Goal: Entertainment & Leisure: Consume media (video, audio)

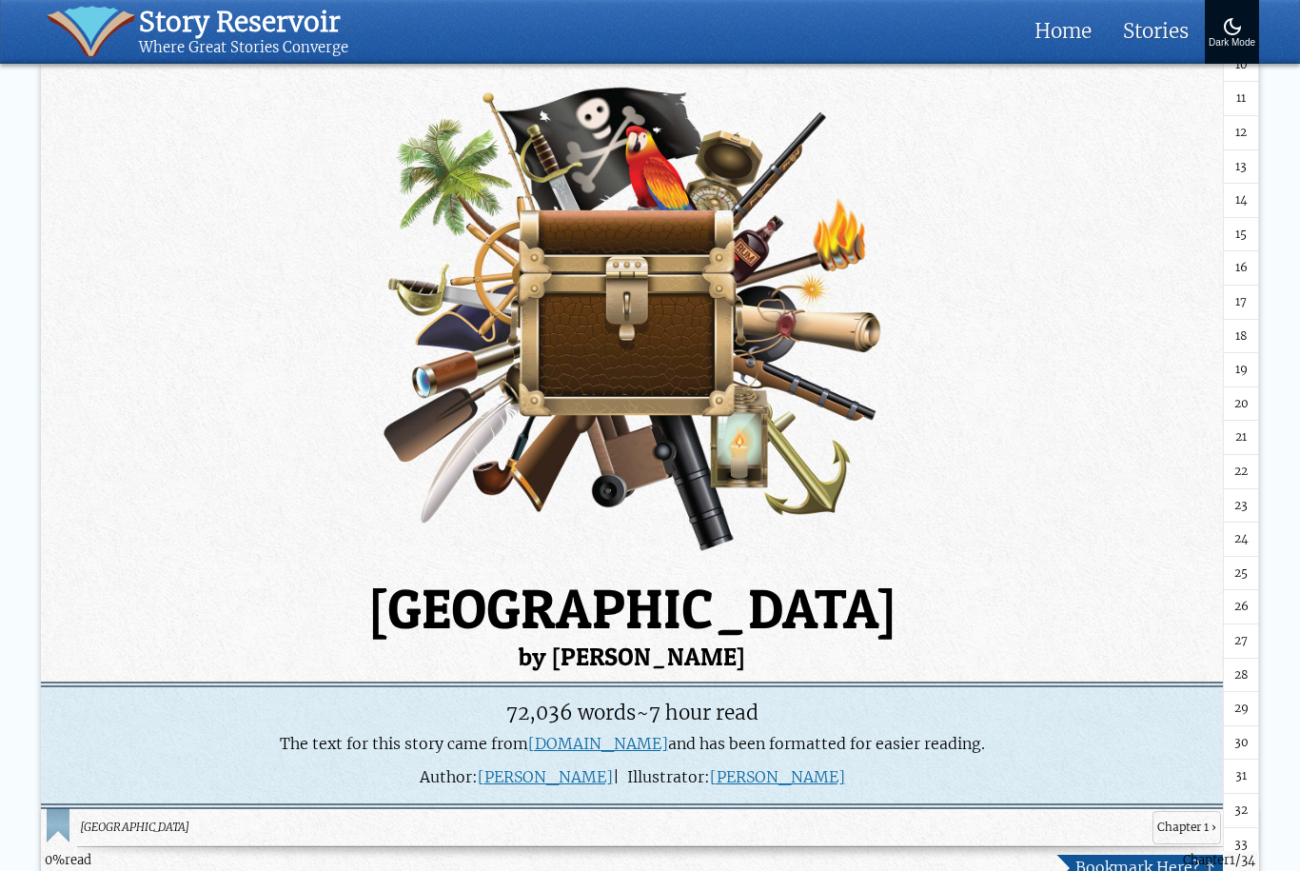
click at [1150, 511] on img at bounding box center [632, 322] width 1182 height 502
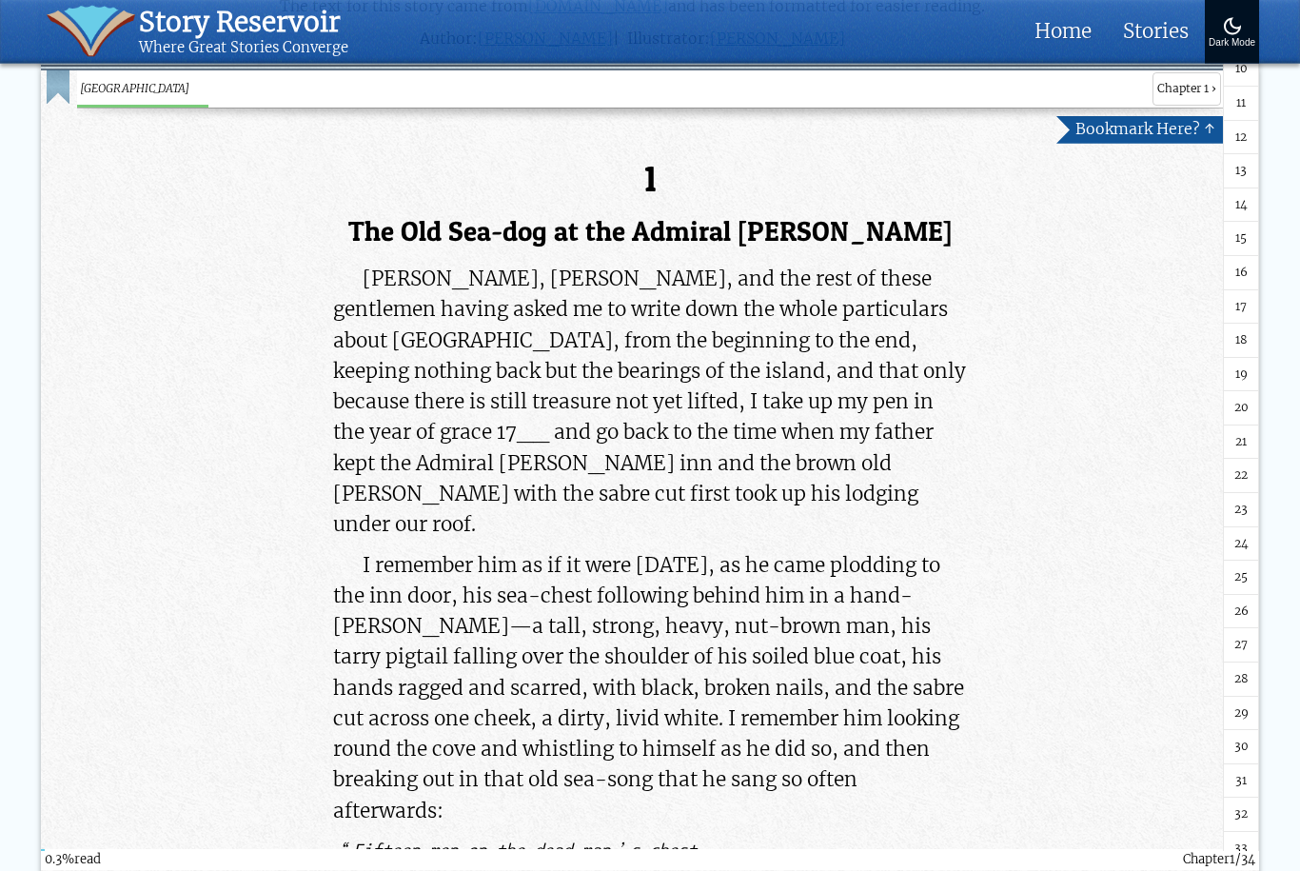
scroll to position [741, 0]
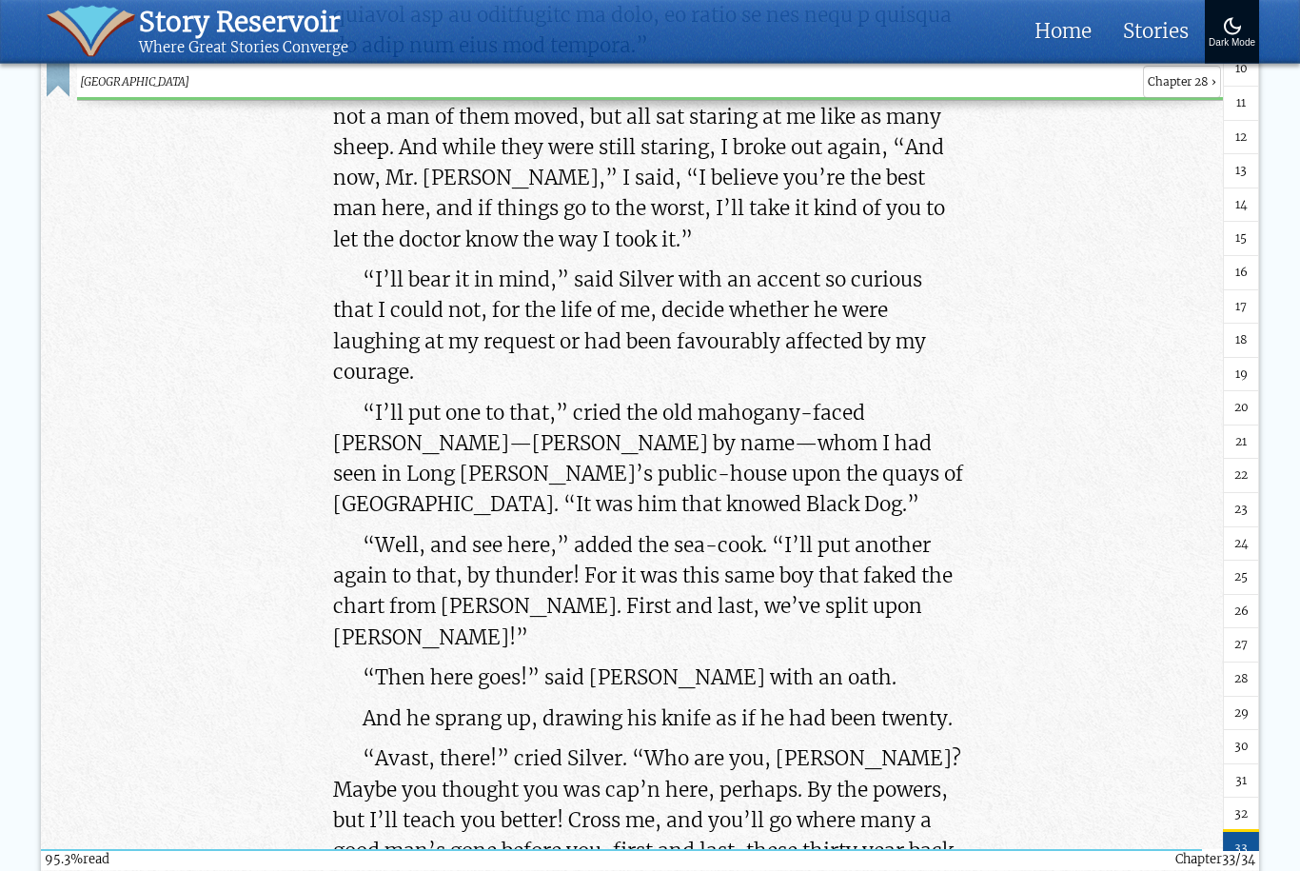
scroll to position [208889, 0]
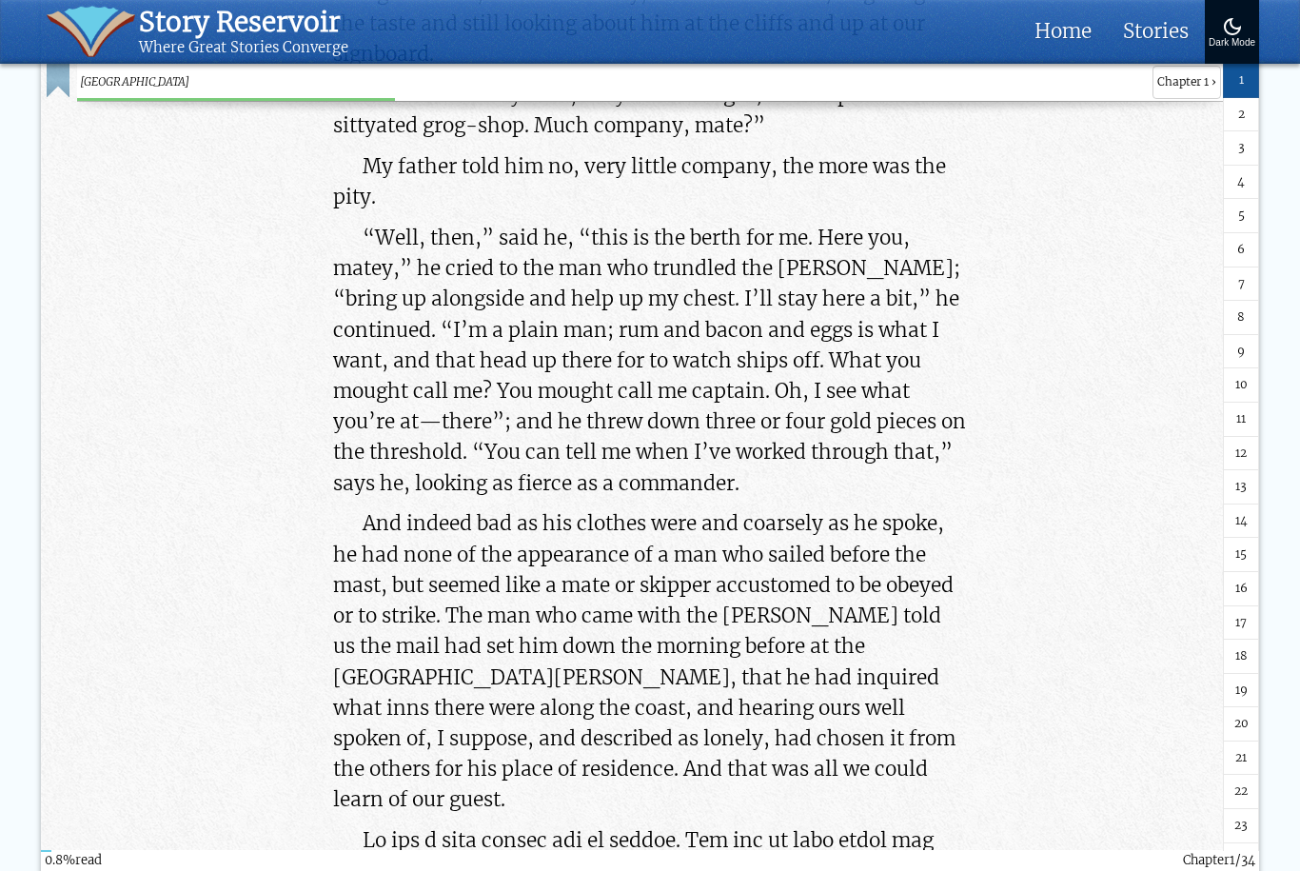
scroll to position [1790, 0]
click at [1258, 717] on link "20" at bounding box center [1241, 724] width 36 height 34
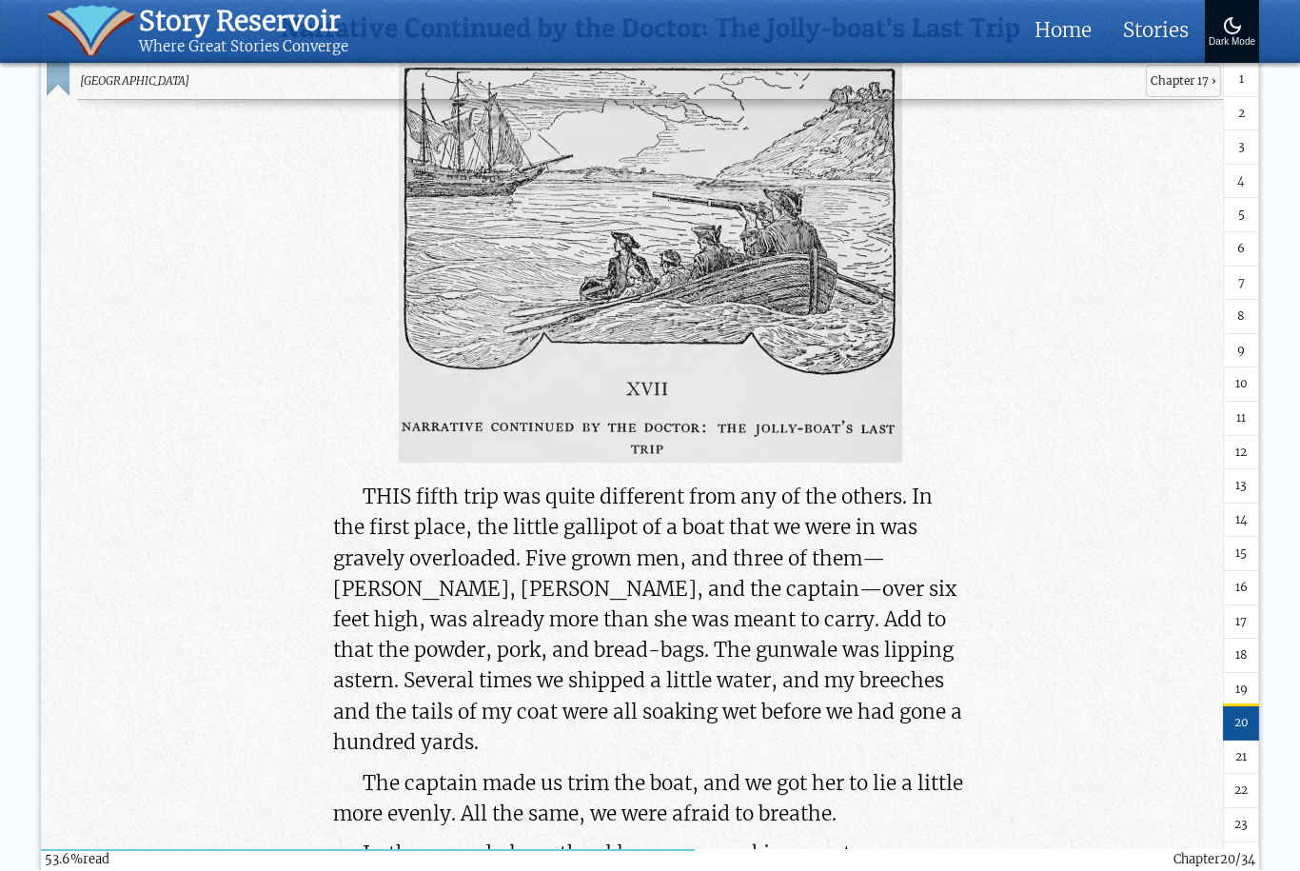
scroll to position [115893, 0]
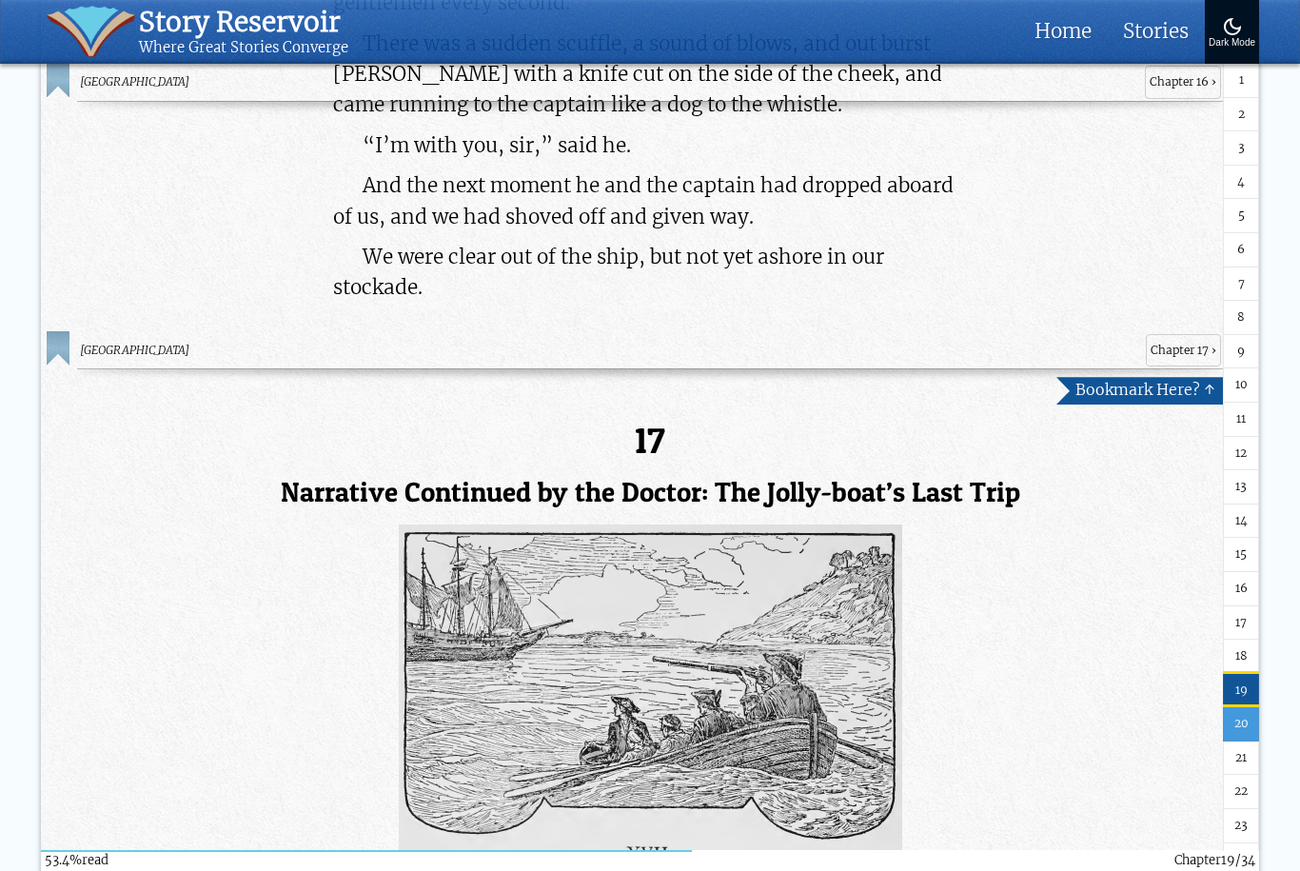
scroll to position [115348, 0]
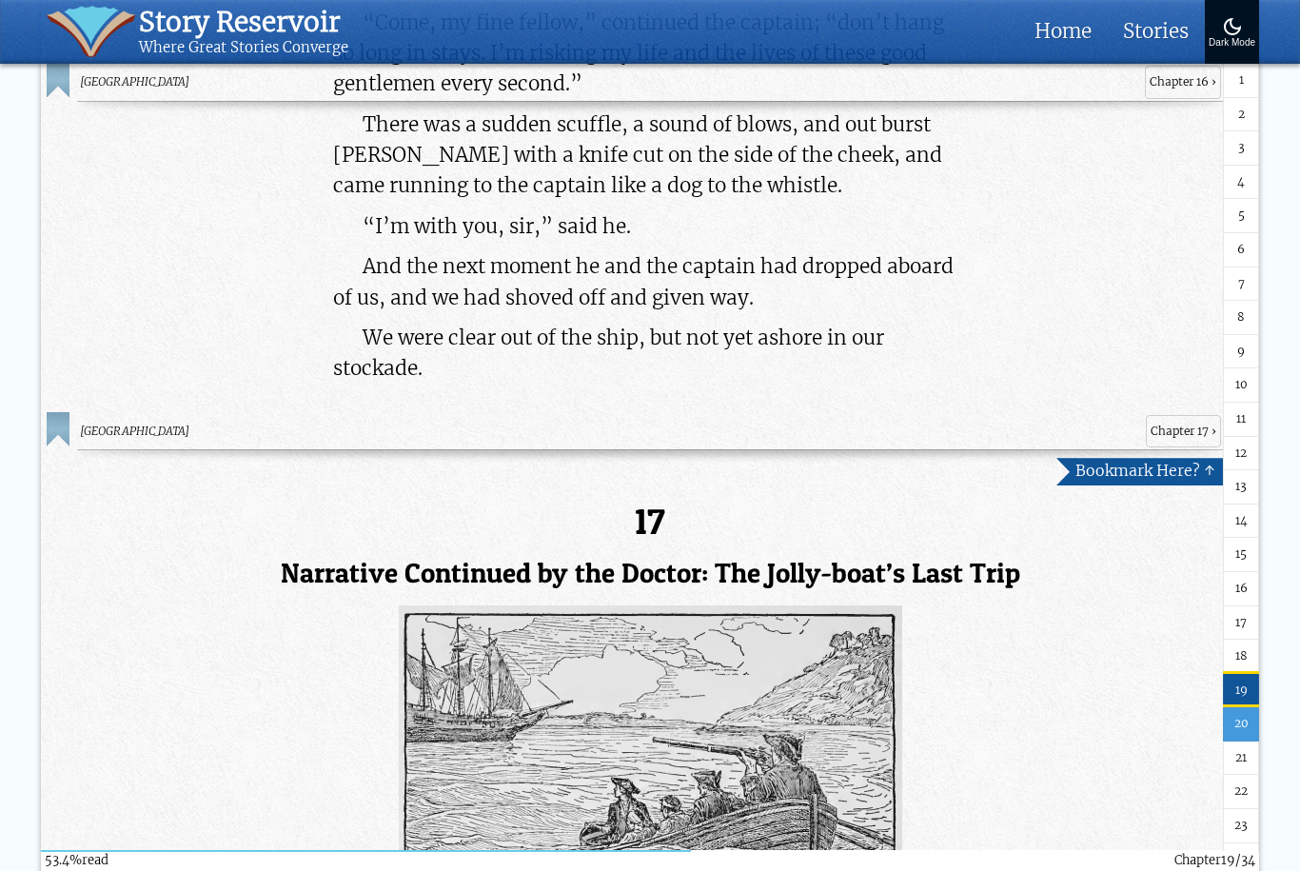
scroll to position [1855, 0]
